Goal: Transaction & Acquisition: Purchase product/service

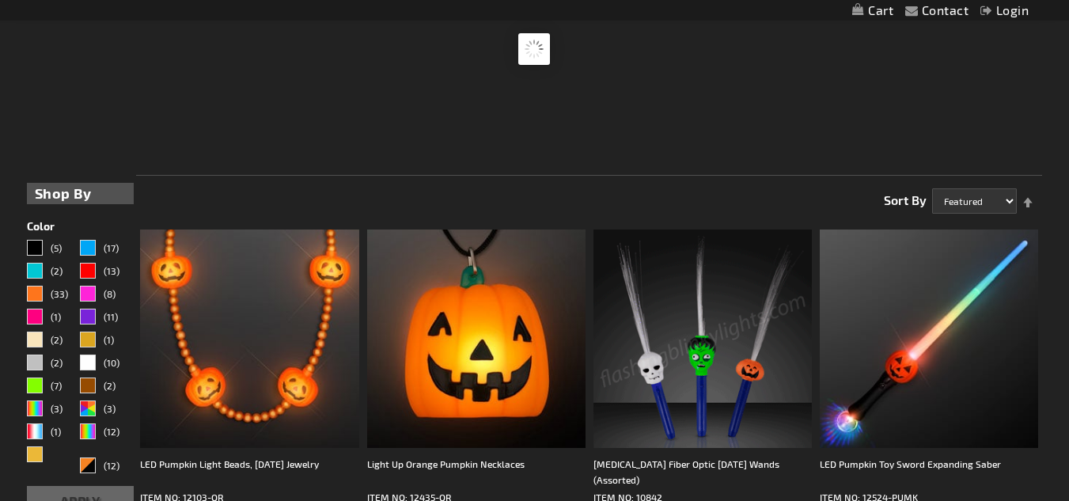
scroll to position [319, 0]
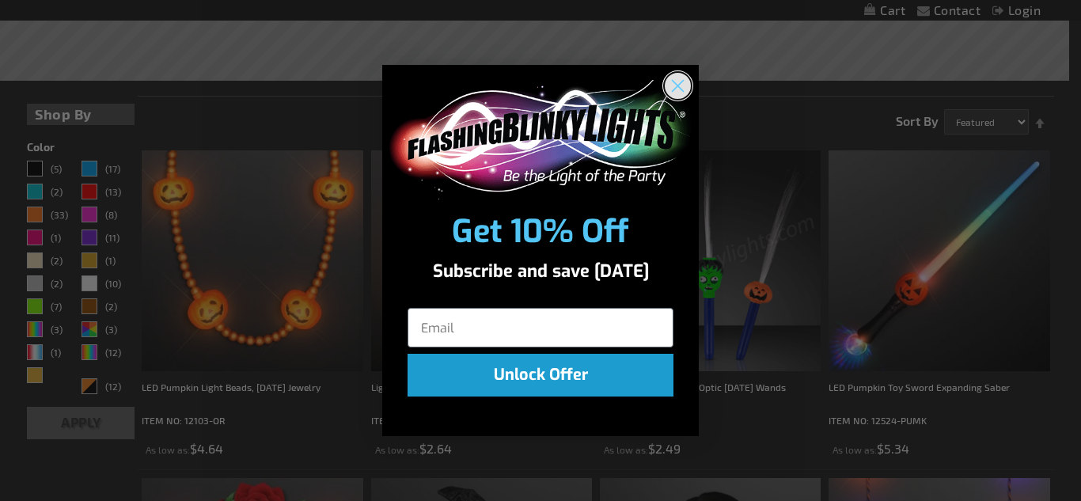
click at [680, 83] on icon "Close dialog" at bounding box center [677, 86] width 11 height 11
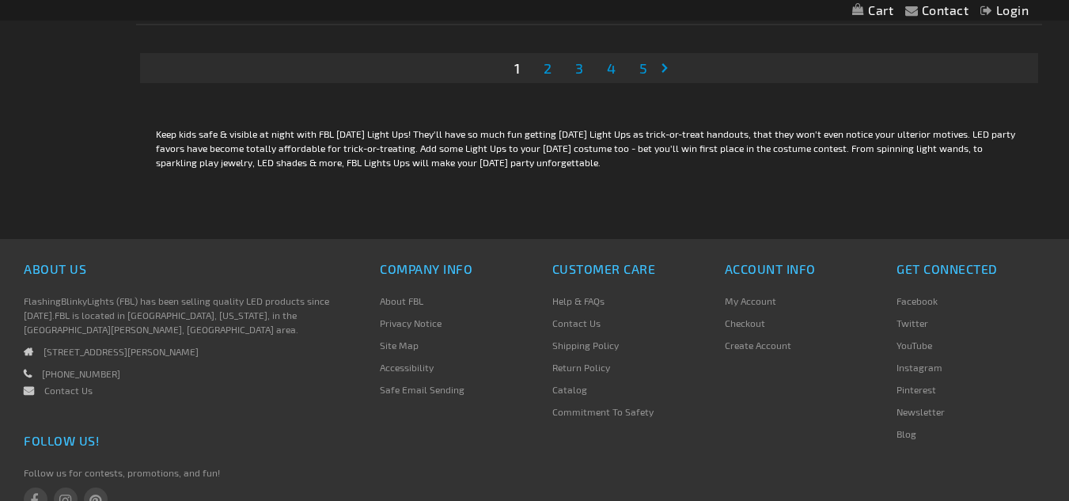
scroll to position [5042, 0]
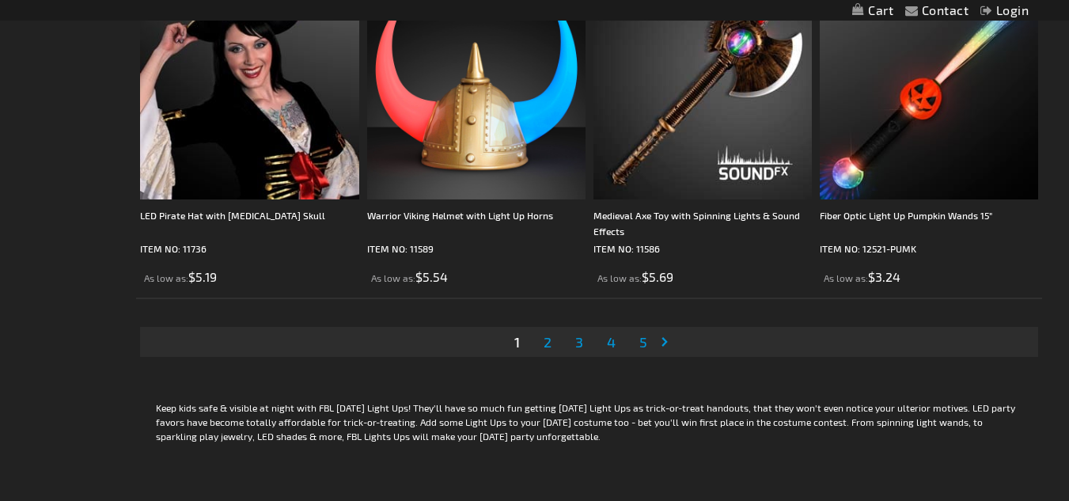
click at [548, 346] on span "2" at bounding box center [547, 341] width 8 height 17
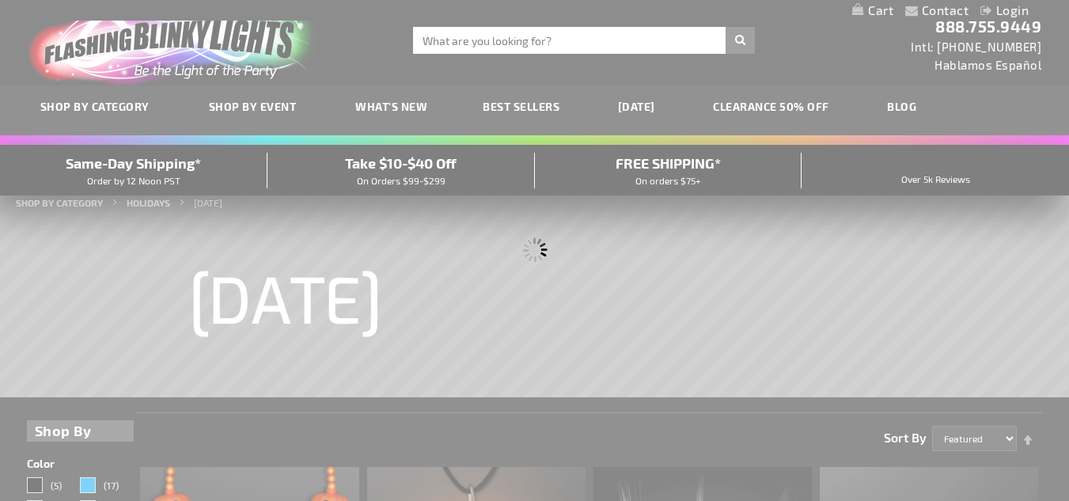
scroll to position [0, 0]
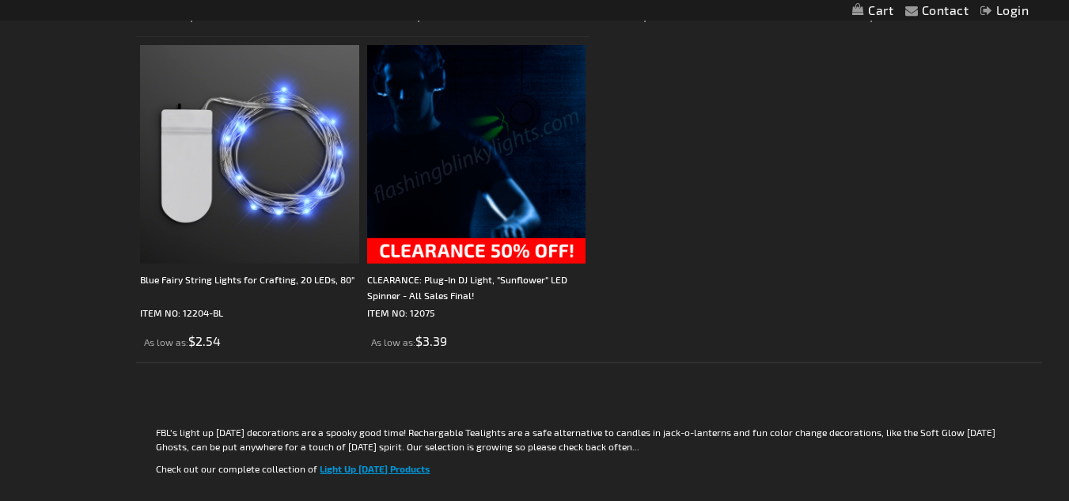
scroll to position [2769, 0]
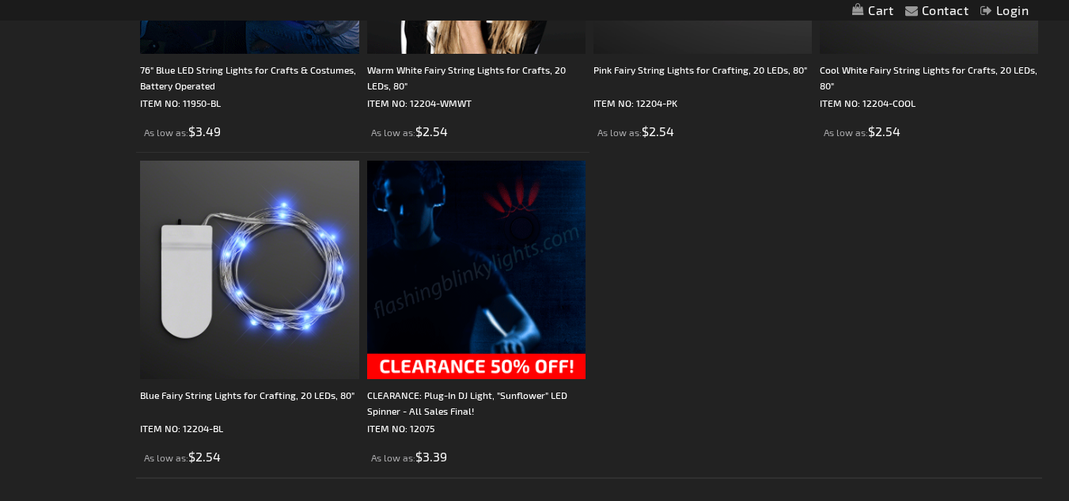
click at [460, 367] on img at bounding box center [476, 270] width 218 height 218
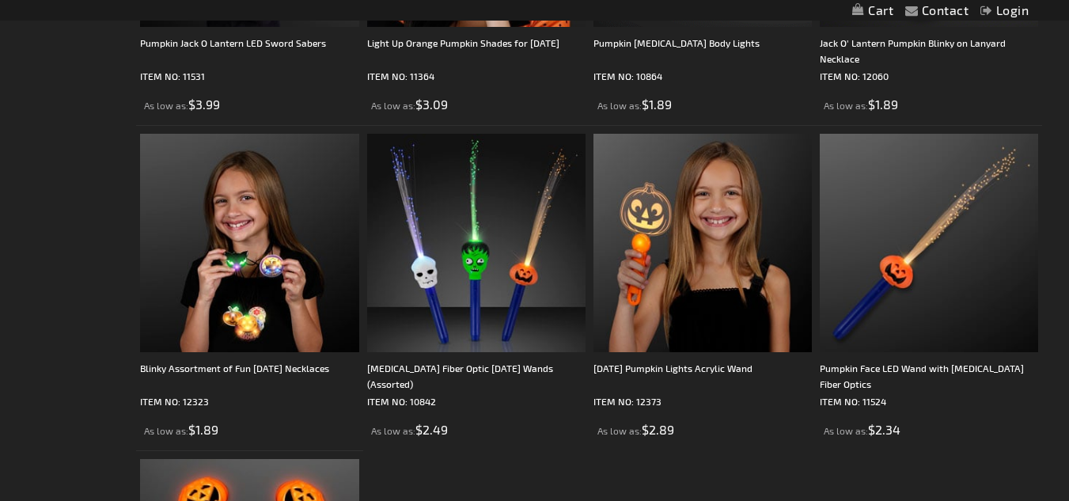
scroll to position [2136, 0]
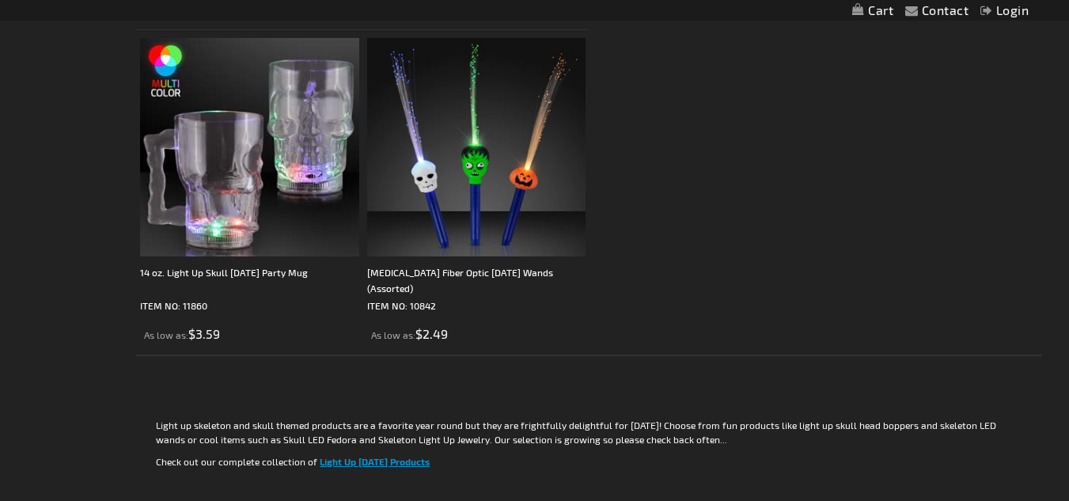
scroll to position [1266, 0]
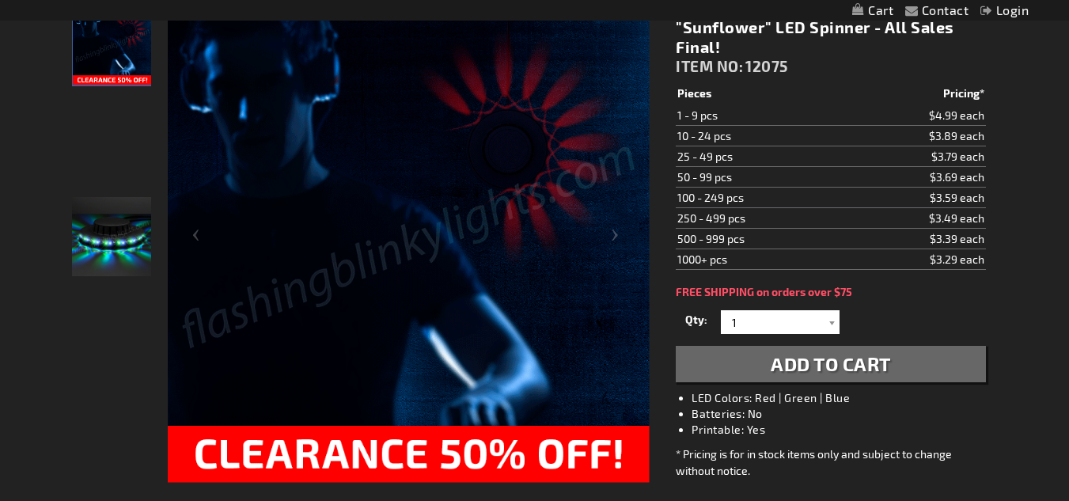
click at [121, 245] on img "Party LED Sunflower Plug-In Light Up" at bounding box center [111, 236] width 79 height 79
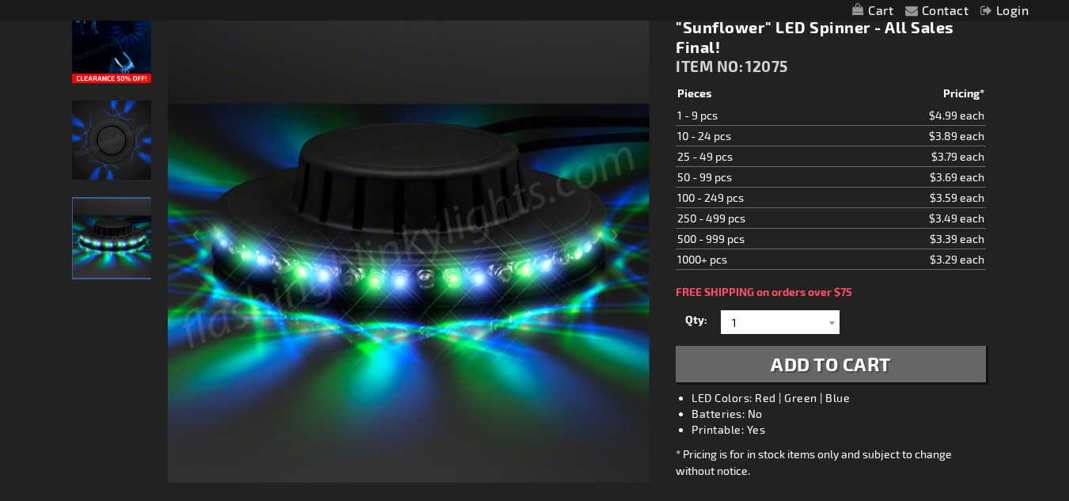
click at [112, 55] on img at bounding box center [111, 43] width 79 height 79
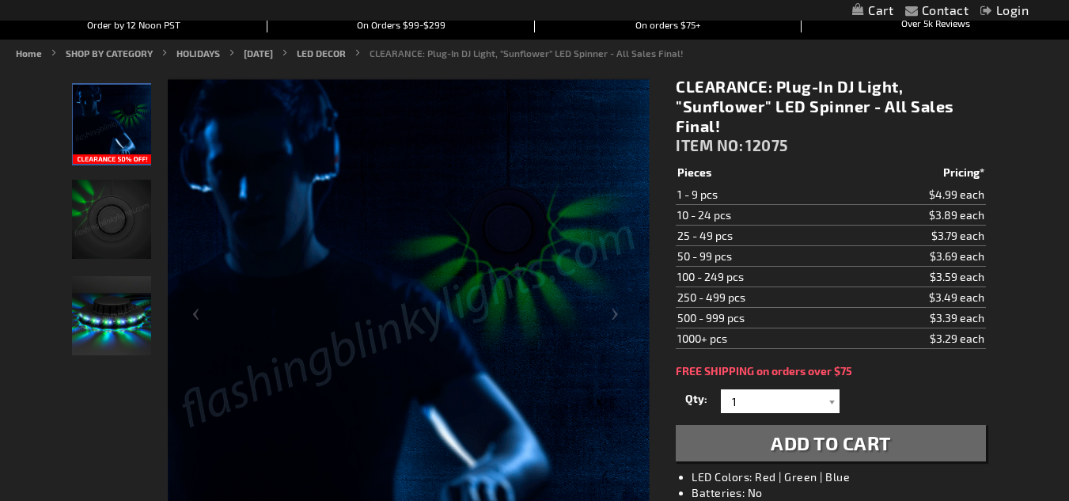
scroll to position [237, 0]
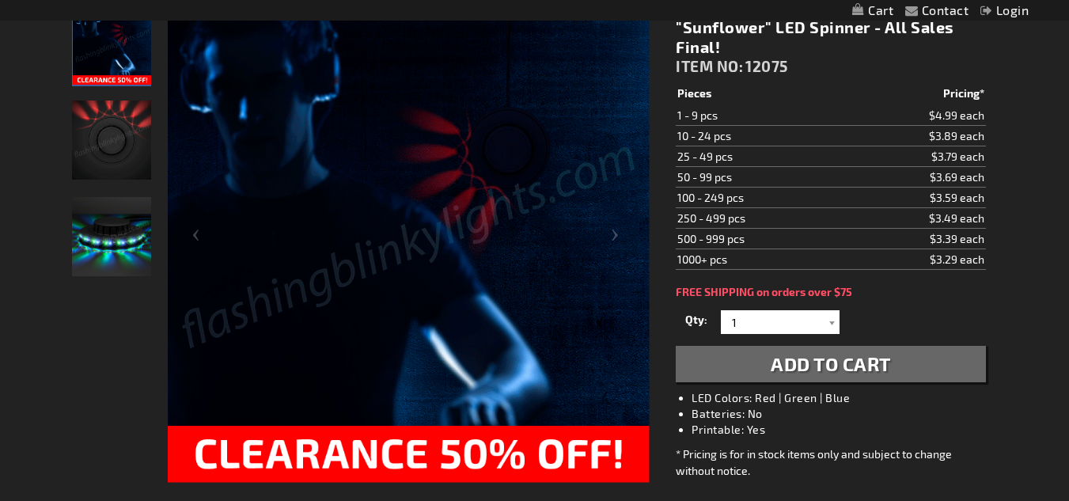
click at [104, 240] on img "Party LED Sunflower Plug-In Light Up" at bounding box center [111, 236] width 79 height 79
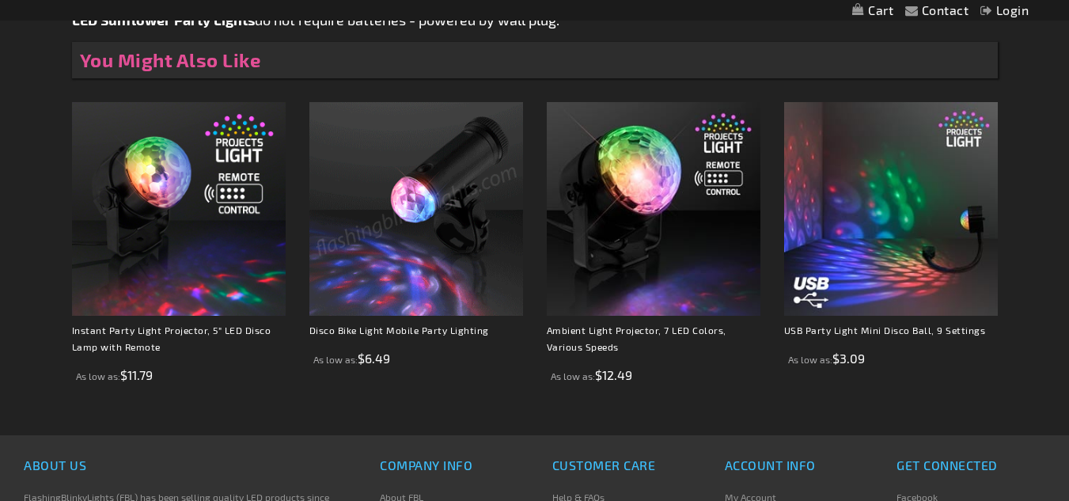
scroll to position [1266, 0]
